Goal: Transaction & Acquisition: Purchase product/service

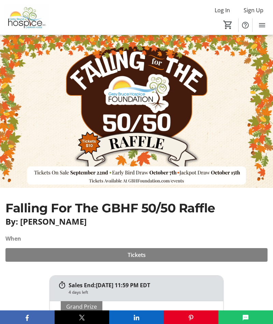
click at [136, 251] on span "Tickets" at bounding box center [136, 255] width 18 height 8
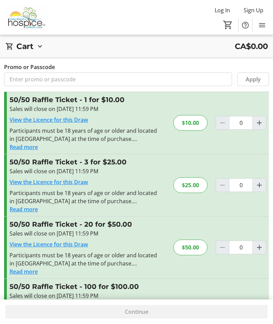
click at [259, 184] on mat-icon "Increment by one" at bounding box center [259, 185] width 8 height 8
type input "1"
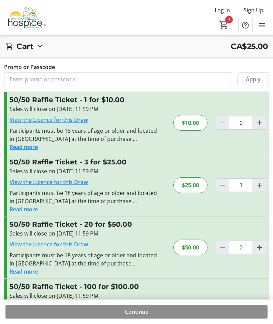
click at [140, 315] on span "Continue" at bounding box center [137, 312] width 24 height 8
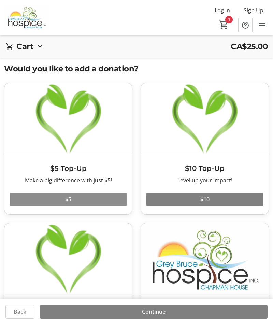
click at [69, 199] on span "$5" at bounding box center [68, 200] width 6 height 8
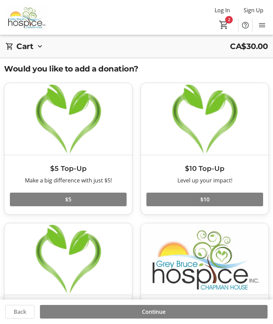
click at [156, 313] on span "Continue" at bounding box center [154, 312] width 24 height 8
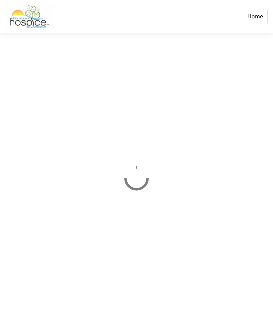
select select "CA"
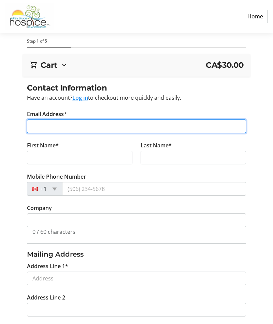
click at [39, 127] on input "Email Address*" at bounding box center [136, 127] width 219 height 14
type input "[EMAIL_ADDRESS][DOMAIN_NAME]"
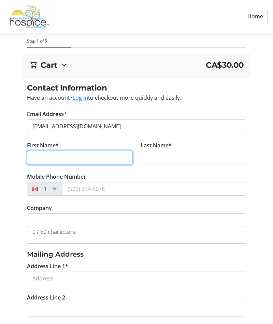
click at [37, 159] on input "First Name*" at bounding box center [79, 158] width 105 height 14
type input "[PERSON_NAME]"
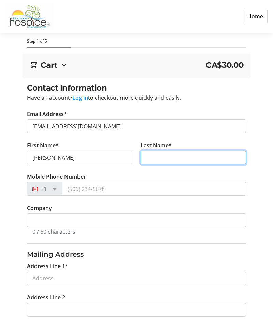
click at [149, 155] on input "Last Name*" at bounding box center [192, 158] width 105 height 14
type input "[PERSON_NAME]"
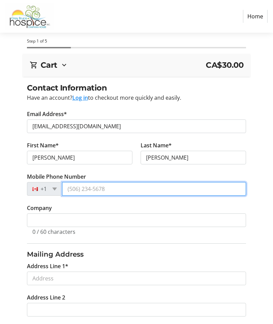
click at [72, 190] on input "Mobile Phone Number" at bounding box center [154, 189] width 184 height 14
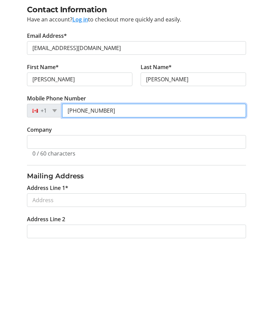
type input "[PHONE_NUMBER]"
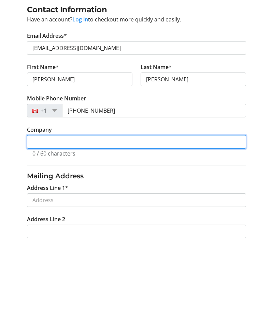
click at [33, 214] on input "Company" at bounding box center [136, 221] width 219 height 14
type input "None"
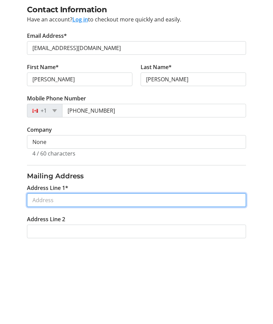
click at [38, 272] on input "Address Line 1*" at bounding box center [136, 279] width 219 height 14
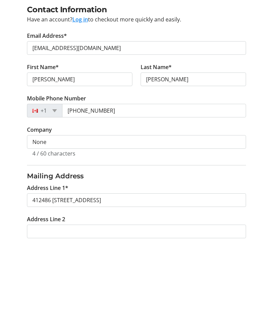
scroll to position [78, 0]
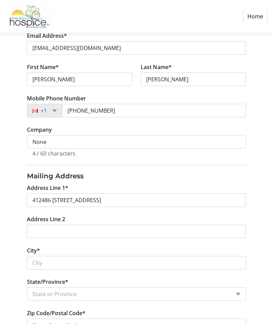
type input "412486 Southgate Sideroad 41"
type input "Southgate"
select select "ON"
type input "N0G 2A0"
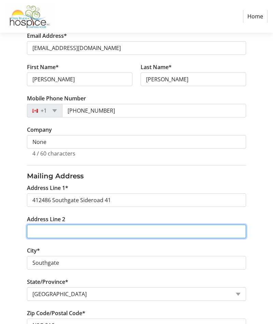
click at [42, 232] on input "Address Line 2" at bounding box center [136, 232] width 219 height 14
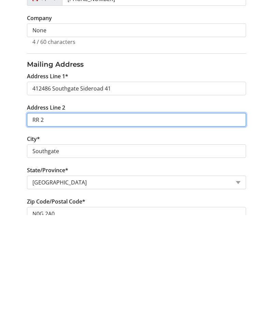
type input "RR 2"
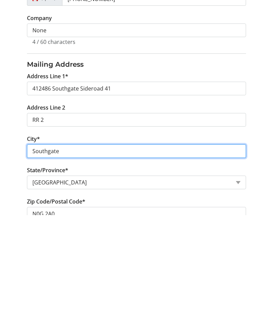
click at [61, 254] on input "Southgate" at bounding box center [136, 261] width 219 height 14
type input "S"
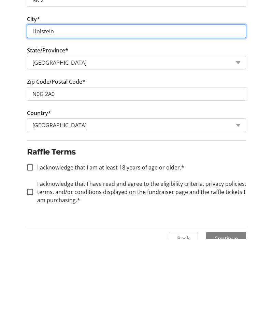
scroll to position [237, 0]
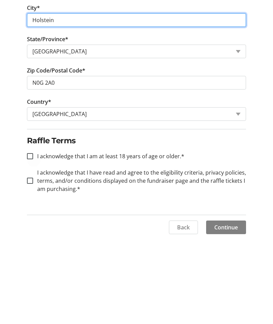
type input "Holstein"
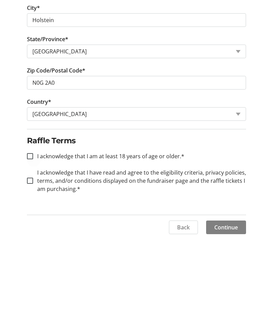
click at [26, 233] on div at bounding box center [30, 241] width 16 height 16
checkbox input "true"
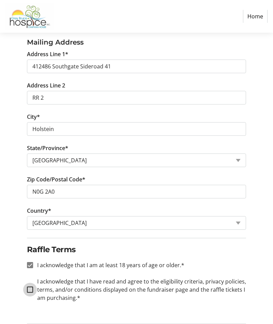
click at [31, 287] on input "I acknowledge that I have read and agree to the eligibility criteria, privacy p…" at bounding box center [30, 290] width 6 height 6
checkbox input "true"
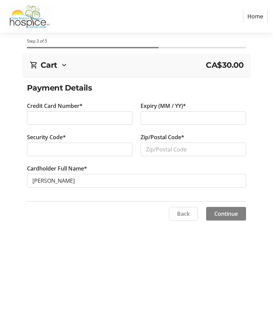
click at [37, 110] on label "Credit Card Number*" at bounding box center [55, 106] width 56 height 8
click at [148, 146] on input "Zip/Postal Code*" at bounding box center [192, 150] width 105 height 14
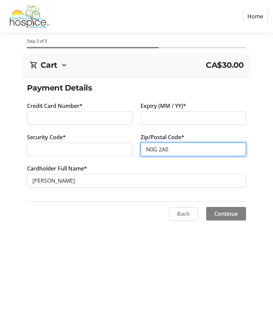
type input "N0G 2A0"
click at [218, 212] on span "Continue" at bounding box center [226, 214] width 24 height 8
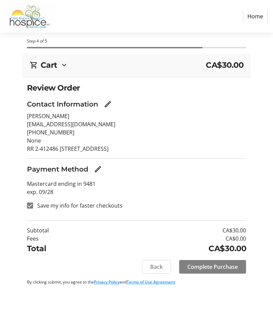
click at [215, 269] on span "Complete Purchase" at bounding box center [212, 267] width 50 height 8
